Goal: Task Accomplishment & Management: Manage account settings

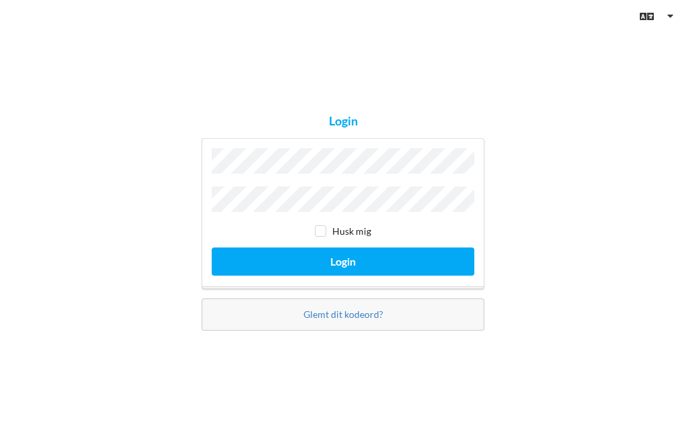
click at [343, 275] on button "Login" at bounding box center [343, 260] width 263 height 27
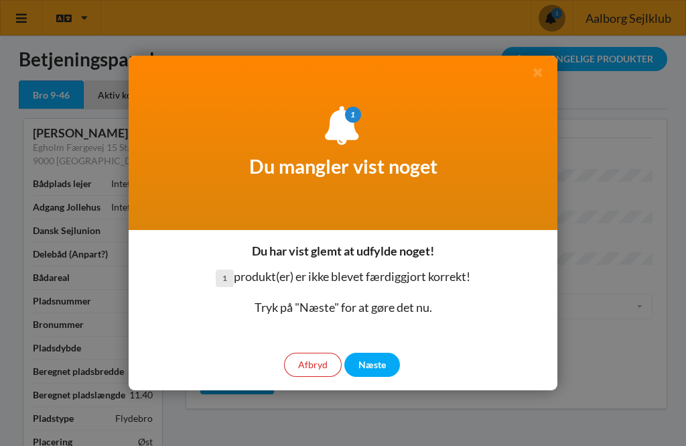
click at [381, 358] on div "Næste" at bounding box center [373, 365] width 56 height 24
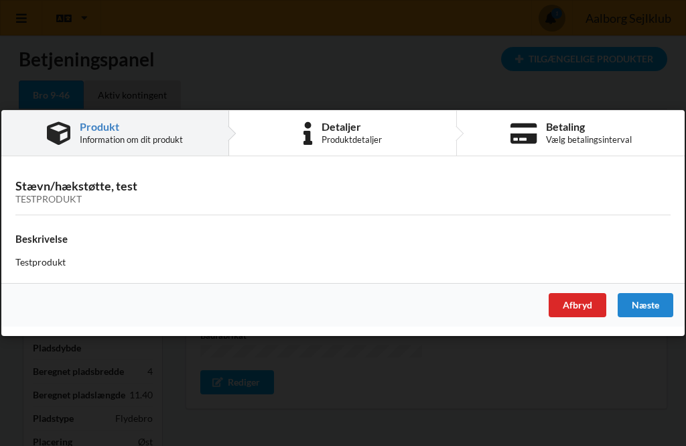
click at [581, 304] on div "Afbryd" at bounding box center [578, 305] width 58 height 24
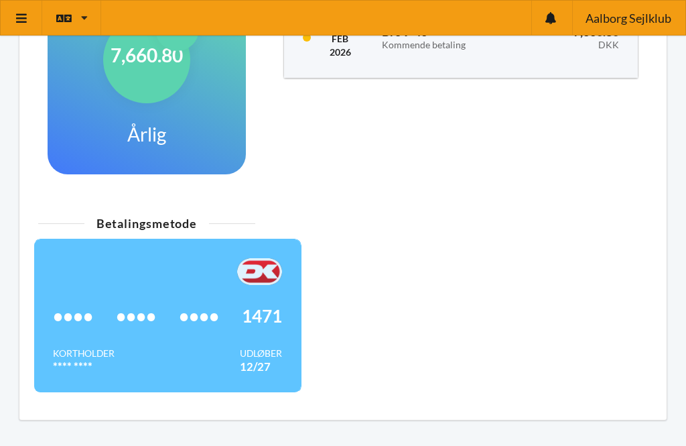
scroll to position [656, 0]
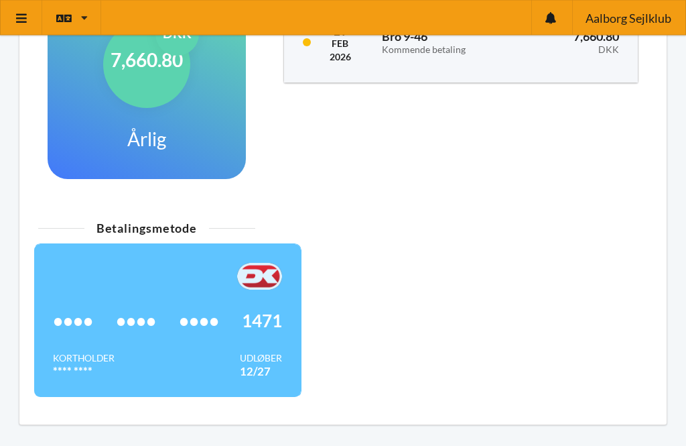
click at [170, 330] on div "•••• •••• •••• 1471" at bounding box center [167, 321] width 229 height 62
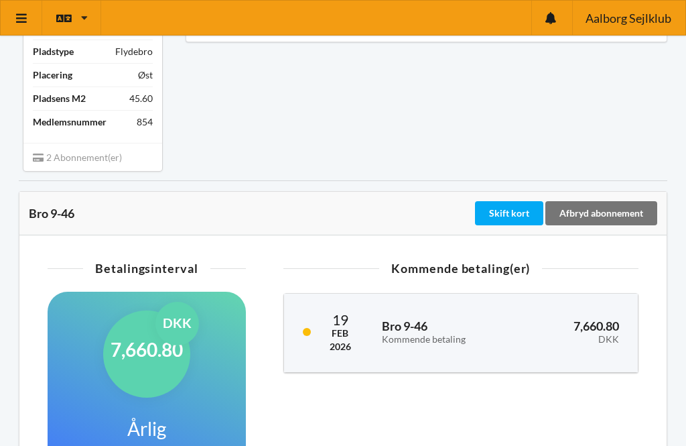
scroll to position [384, 0]
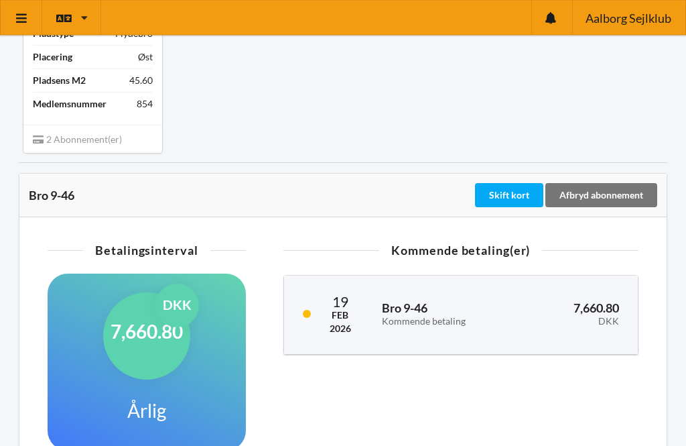
click at [511, 186] on div "Skift kort" at bounding box center [509, 196] width 68 height 24
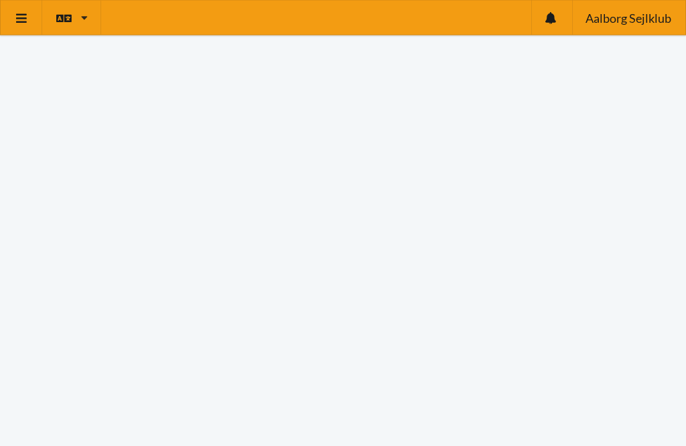
scroll to position [196, 0]
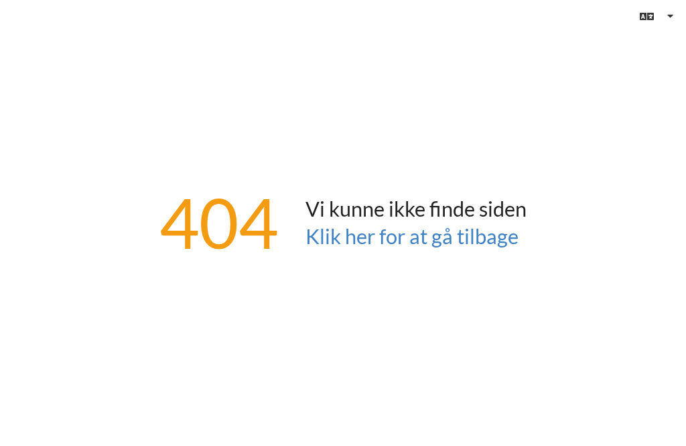
click at [441, 249] on link "Klik her for at gå tilbage" at bounding box center [412, 236] width 213 height 25
